Goal: Navigation & Orientation: Understand site structure

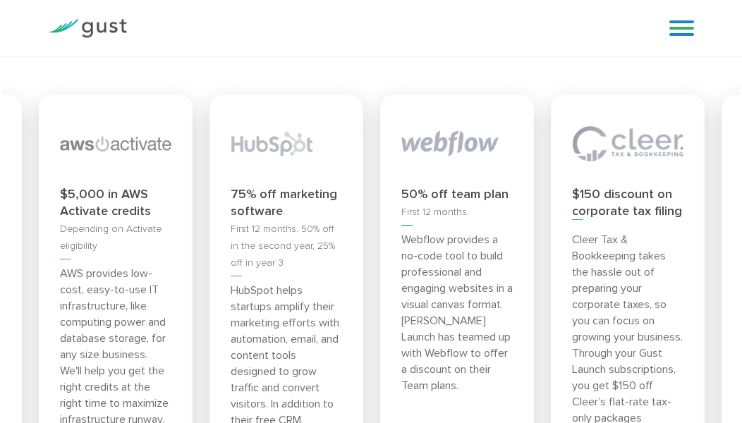
scroll to position [4729, 0]
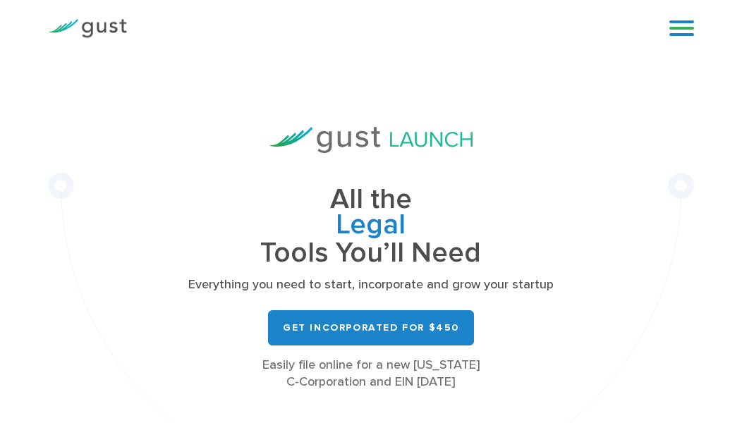
click at [688, 16] on div "Blog FAQ Pricing Get Started Login Login" at bounding box center [676, 28] width 56 height 42
click at [682, 35] on link at bounding box center [681, 28] width 25 height 21
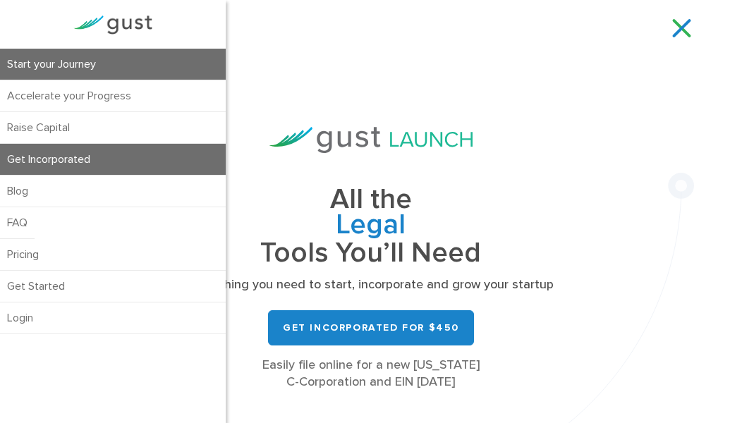
click at [90, 55] on link "Start your Journey" at bounding box center [113, 64] width 226 height 31
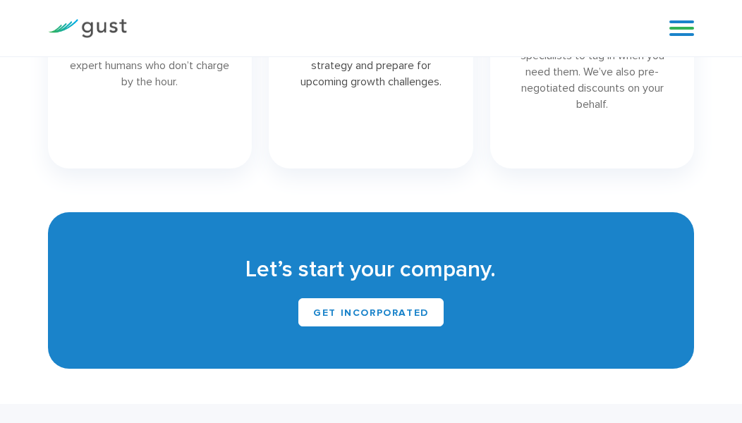
scroll to position [2259, 0]
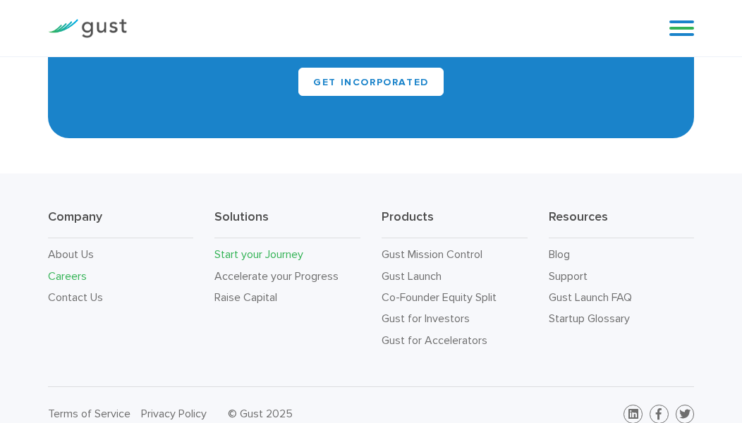
click at [71, 269] on link "Careers" at bounding box center [67, 275] width 39 height 13
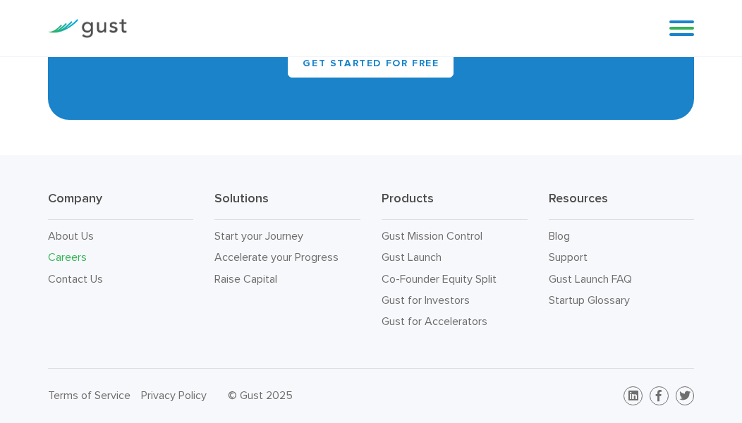
scroll to position [3102, 0]
click at [71, 232] on link "About Us" at bounding box center [71, 235] width 46 height 13
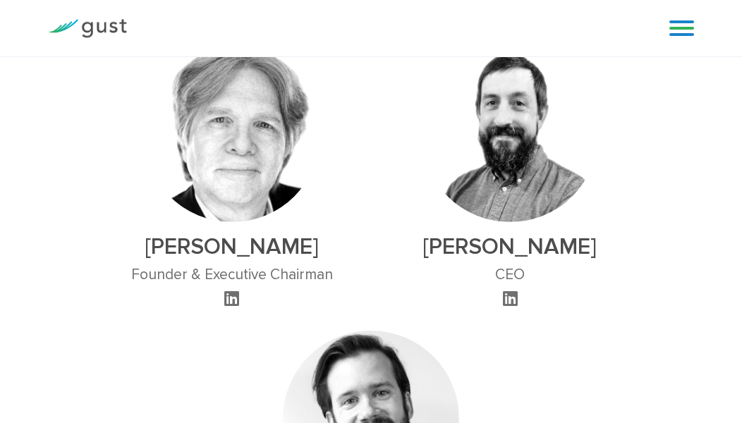
scroll to position [741, 0]
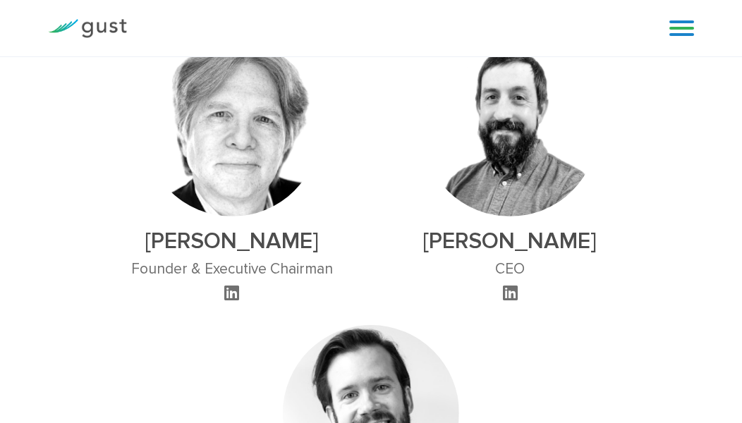
click at [231, 284] on icon at bounding box center [231, 292] width 15 height 17
click at [509, 284] on icon at bounding box center [510, 292] width 15 height 17
